Goal: Navigation & Orientation: Find specific page/section

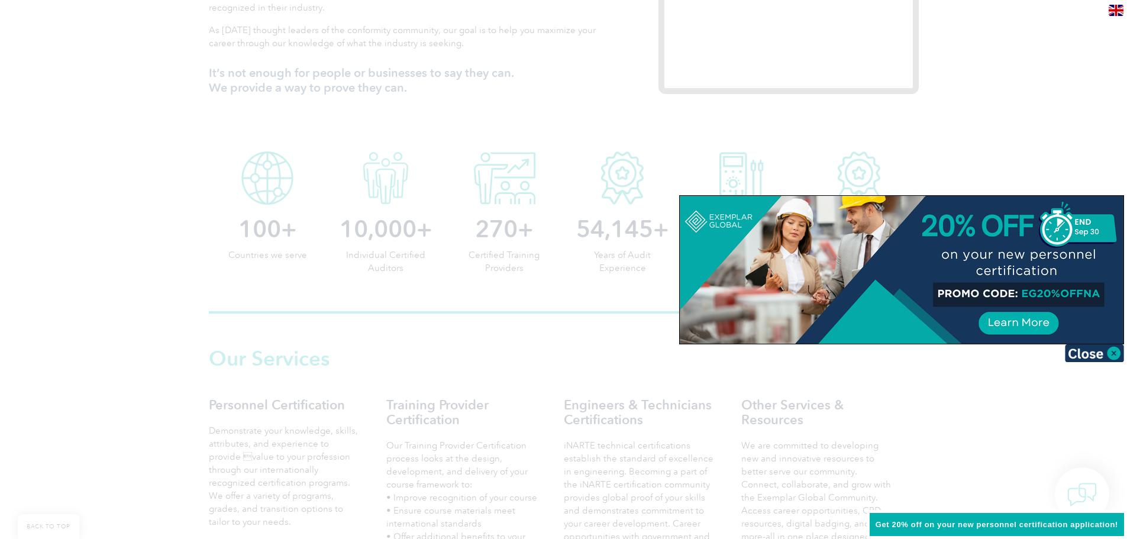
scroll to position [552, 0]
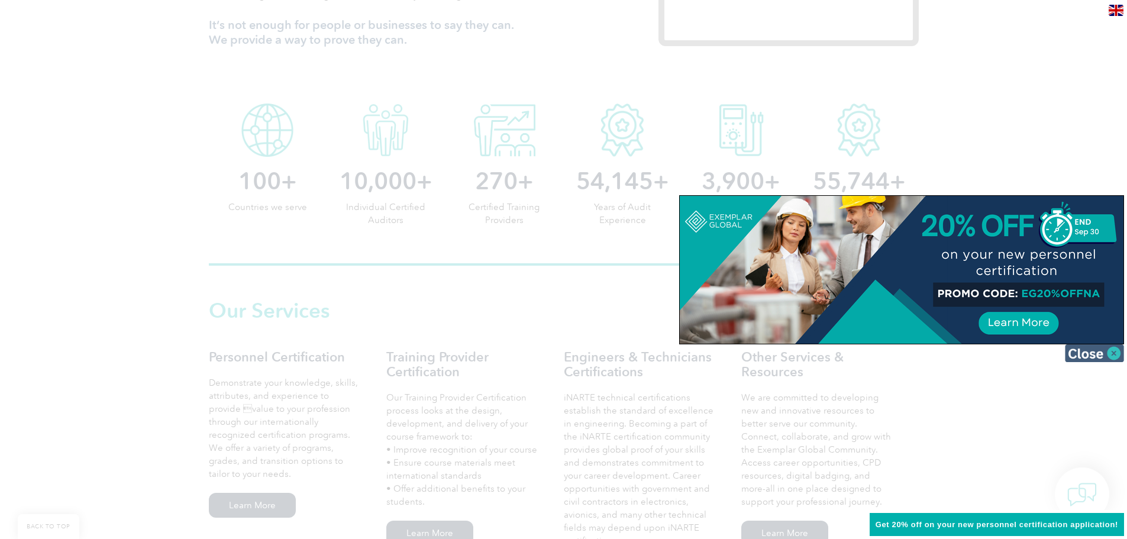
click at [1099, 349] on img at bounding box center [1094, 353] width 59 height 18
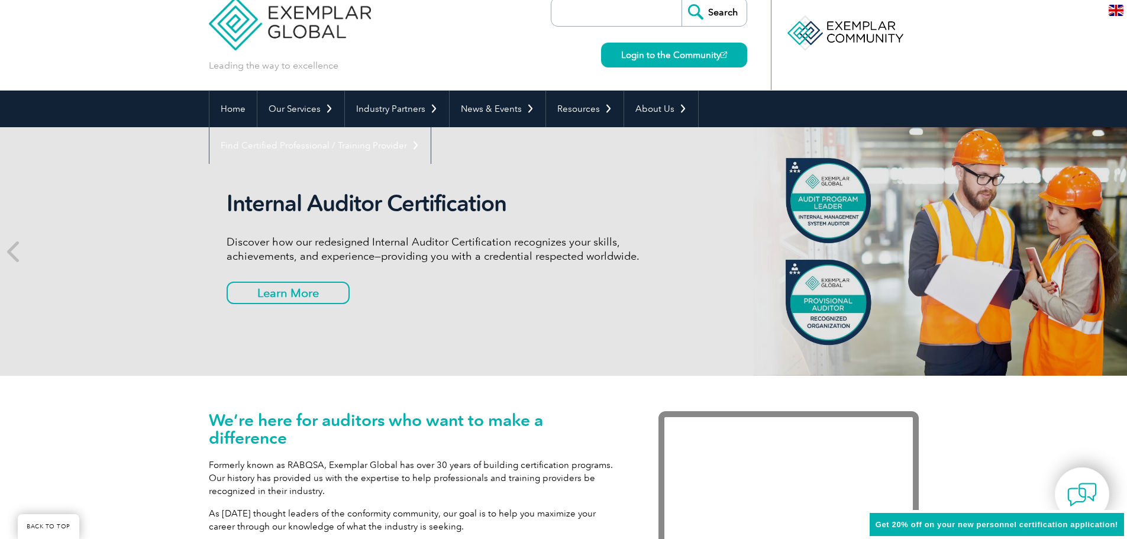
scroll to position [0, 0]
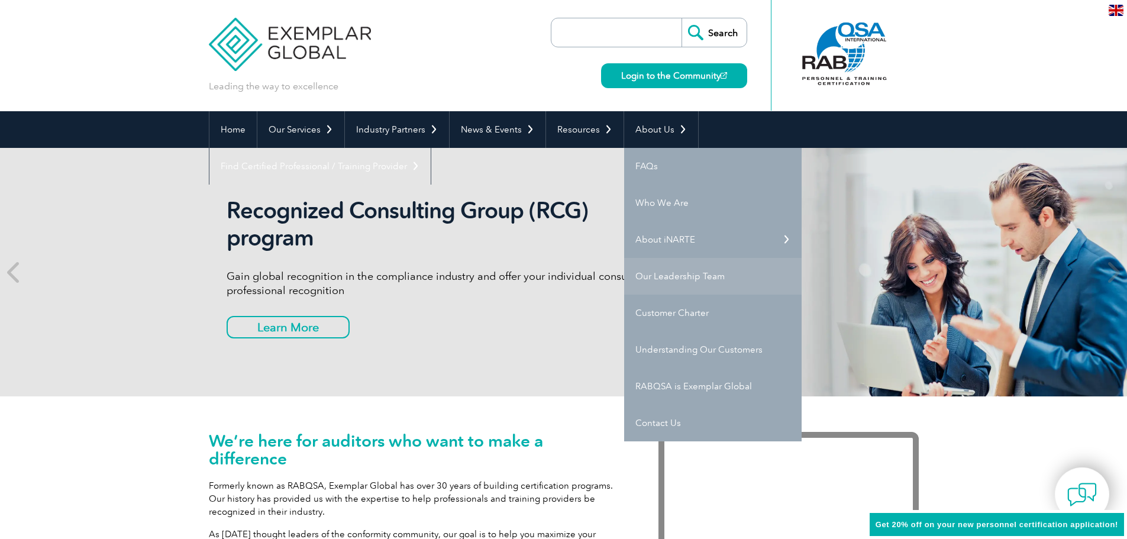
click at [631, 273] on link "Our Leadership Team" at bounding box center [713, 276] width 178 height 37
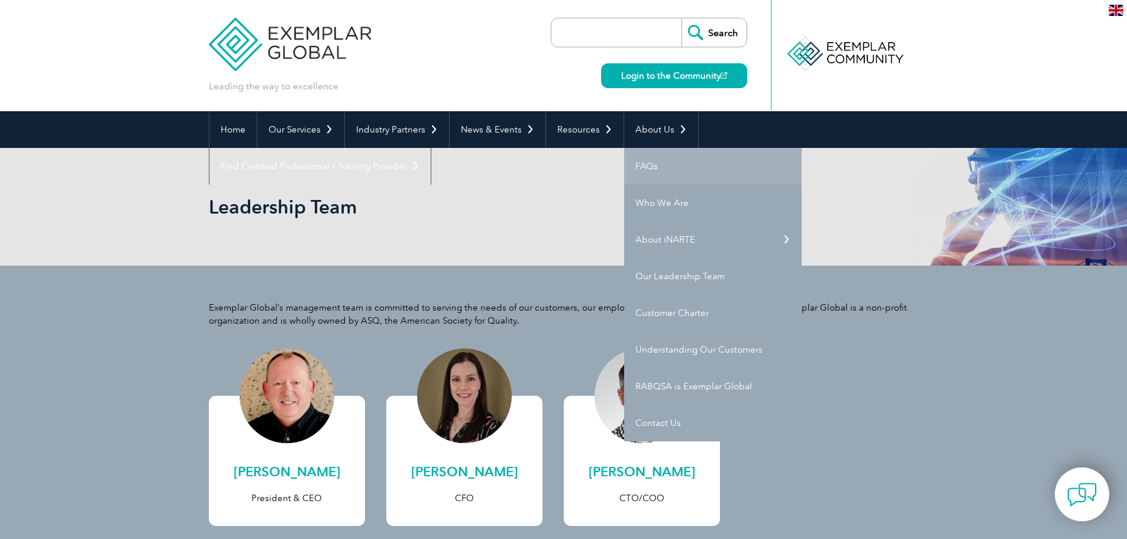
click at [651, 164] on link "FAQs" at bounding box center [713, 166] width 178 height 37
